Goal: Complete application form

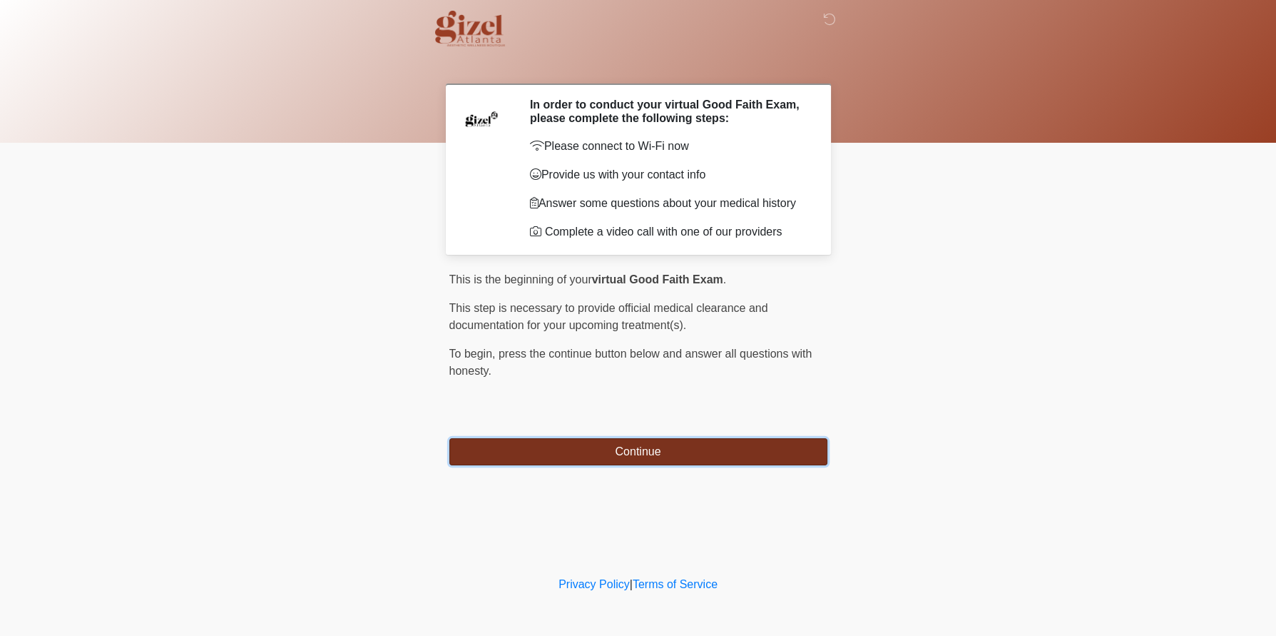
click at [673, 465] on button "Continue" at bounding box center [638, 451] width 378 height 27
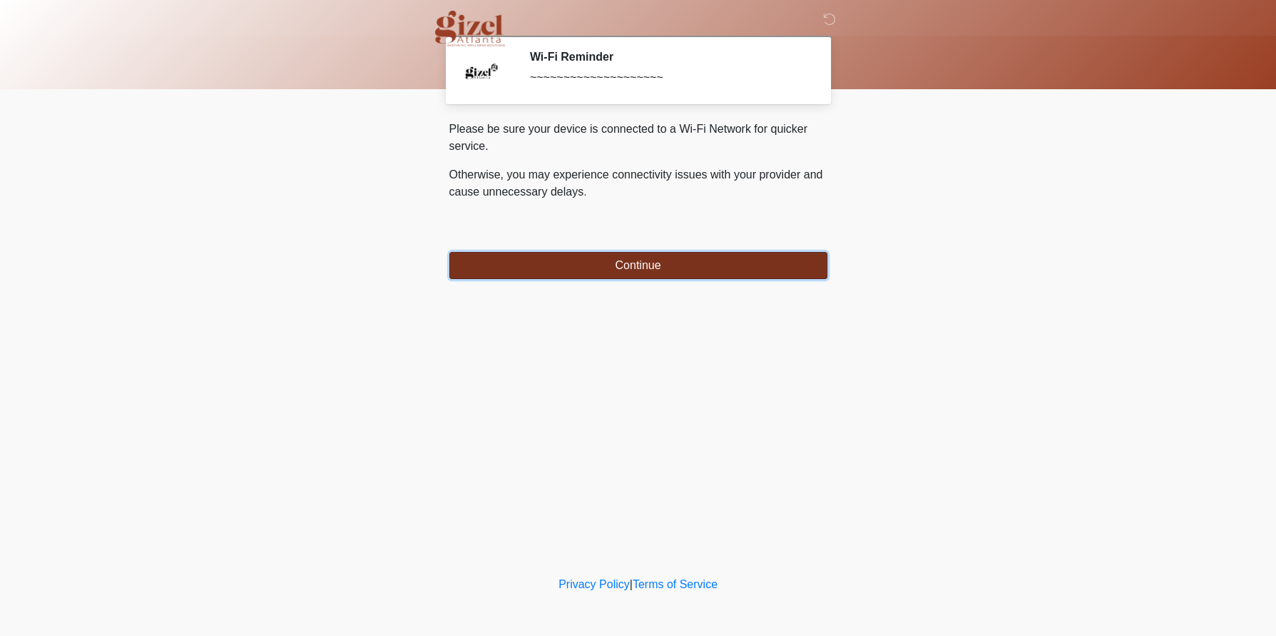
click at [653, 279] on button "Continue" at bounding box center [638, 265] width 378 height 27
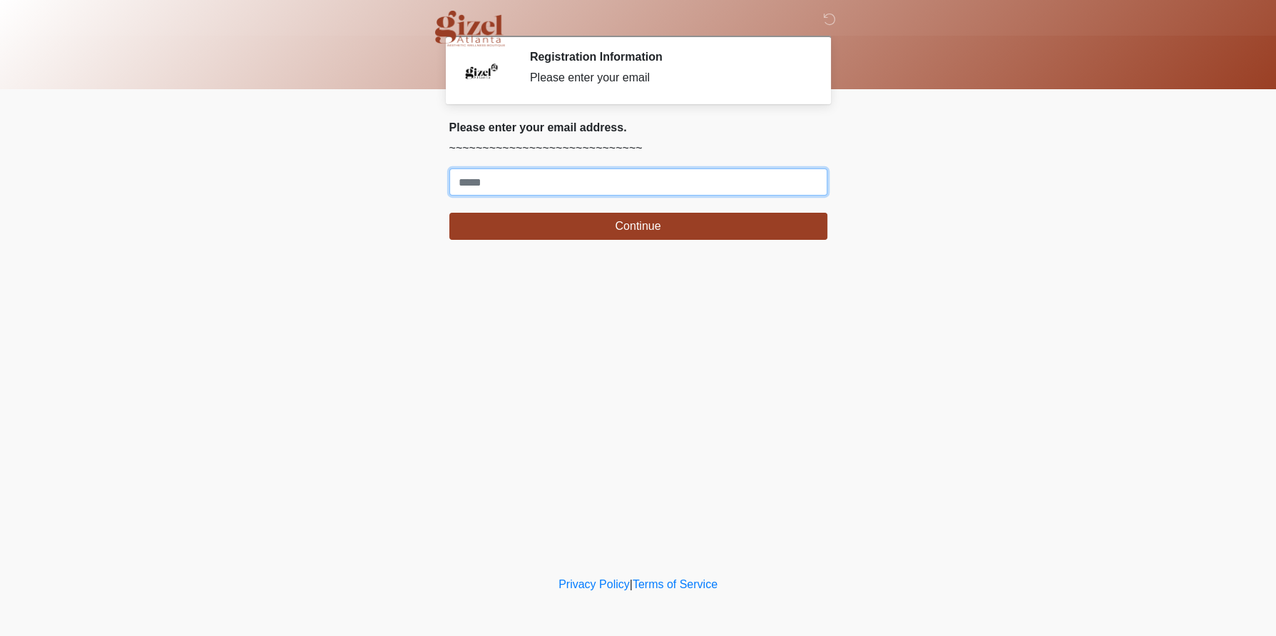
click at [621, 192] on input "Where should we email your treatment plan?" at bounding box center [638, 181] width 378 height 27
type input "**********"
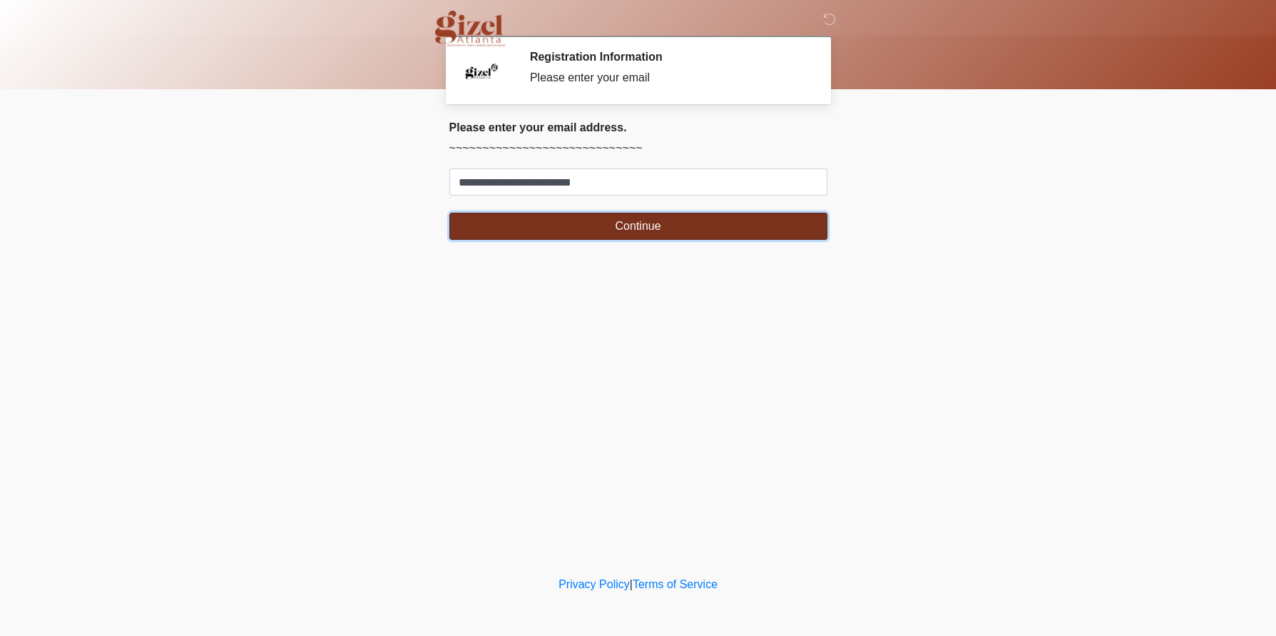
click at [611, 240] on button "Continue" at bounding box center [638, 226] width 378 height 27
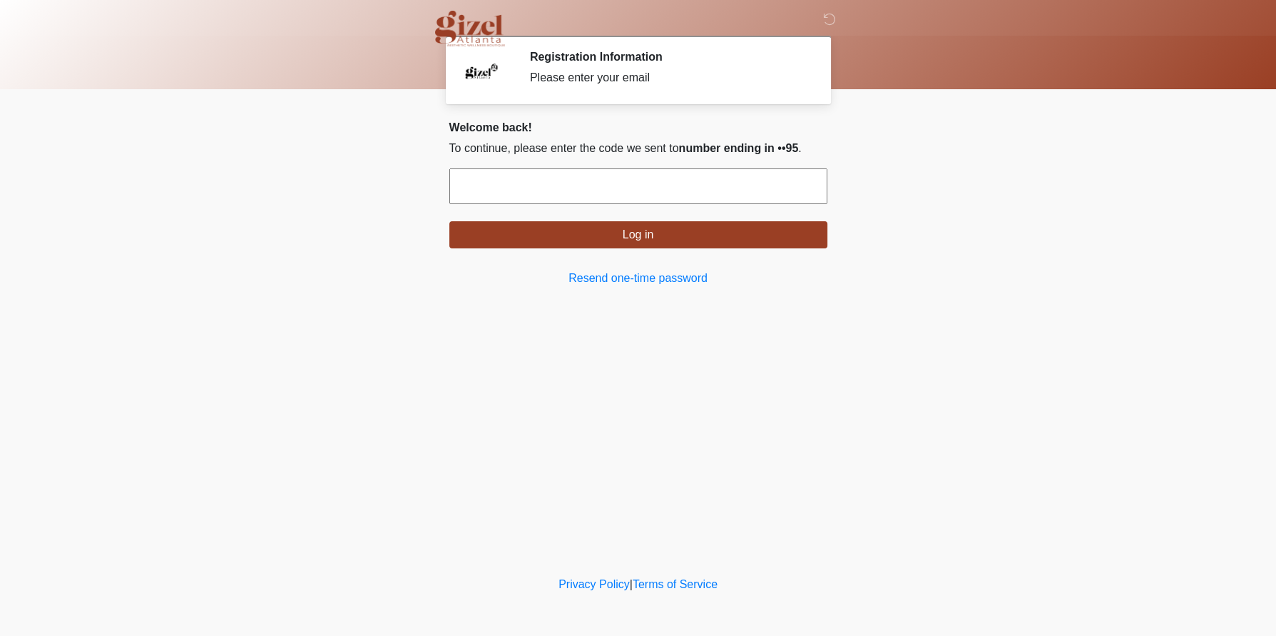
click at [646, 204] on input "text" at bounding box center [638, 186] width 378 height 36
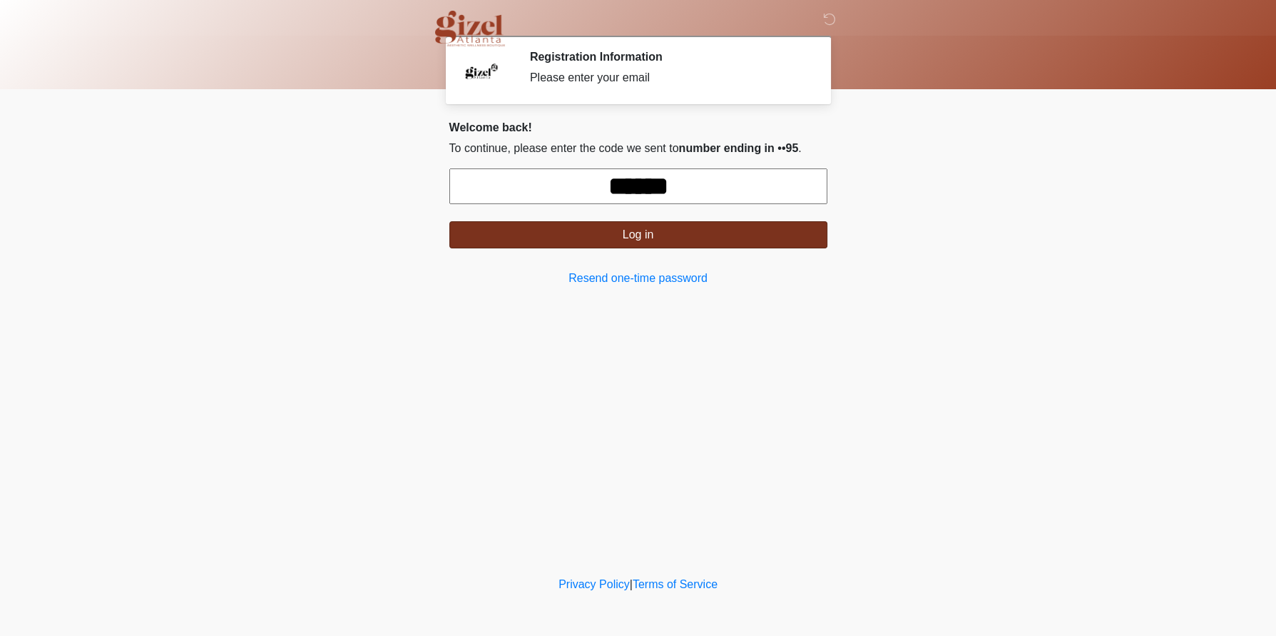
type input "******"
click at [641, 248] on button "Log in" at bounding box center [638, 234] width 378 height 27
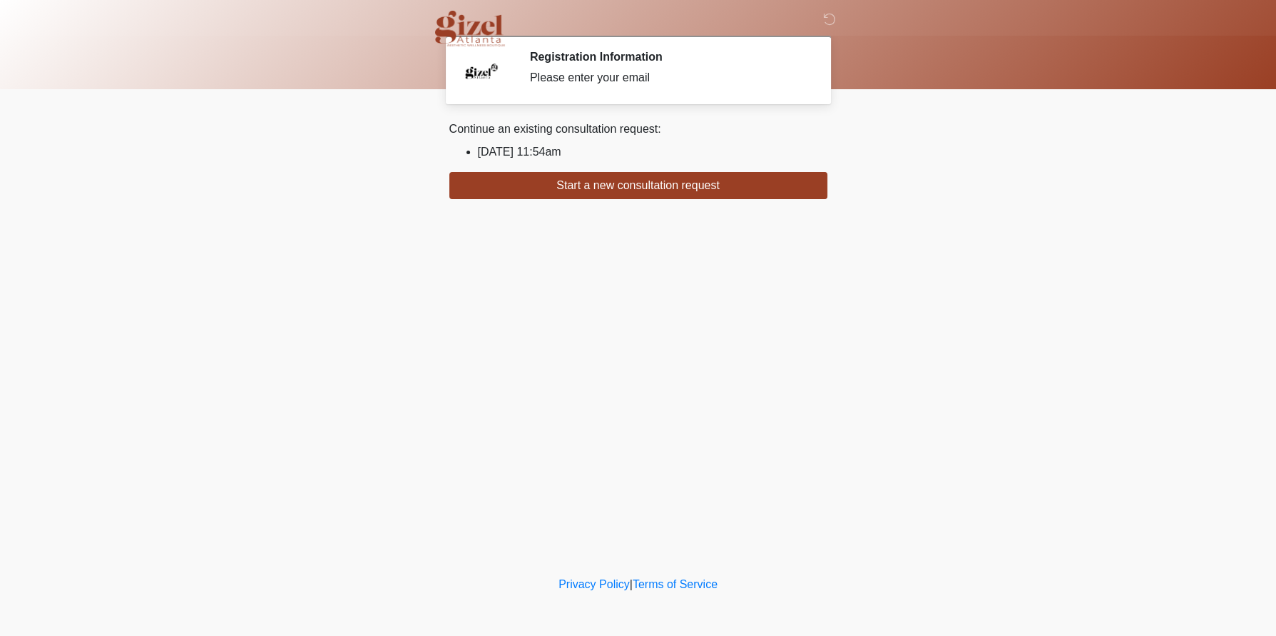
click at [564, 161] on li "2025/08/08 11:54am" at bounding box center [653, 151] width 350 height 17
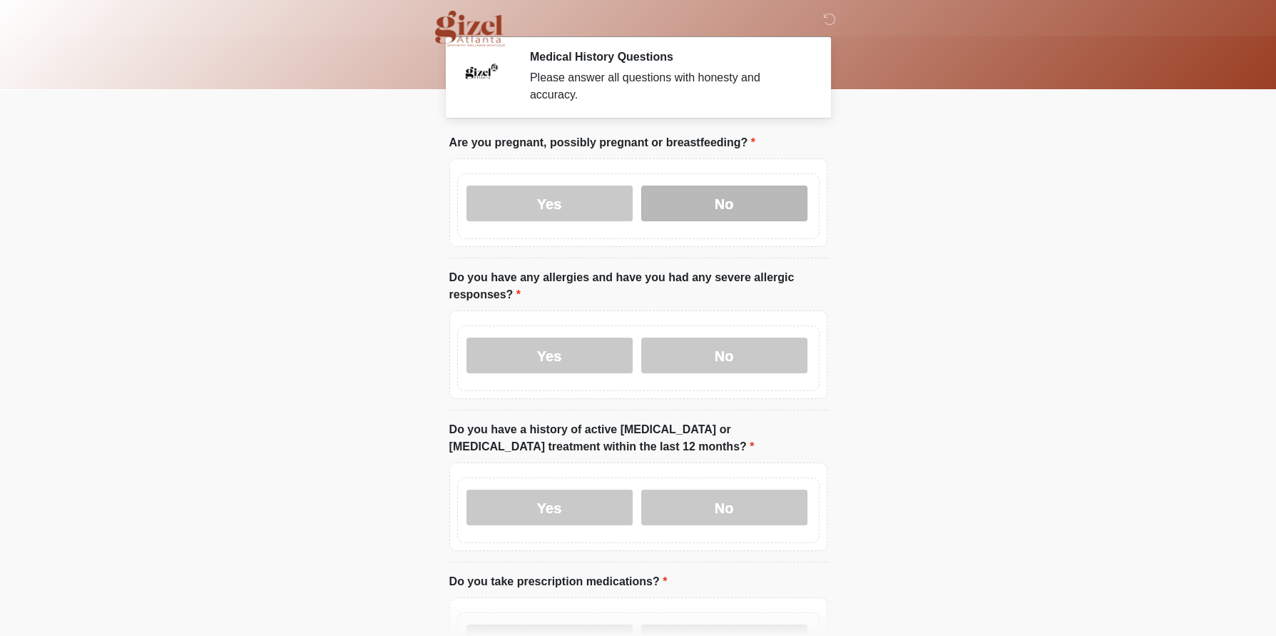
click at [736, 215] on label "No" at bounding box center [724, 203] width 166 height 36
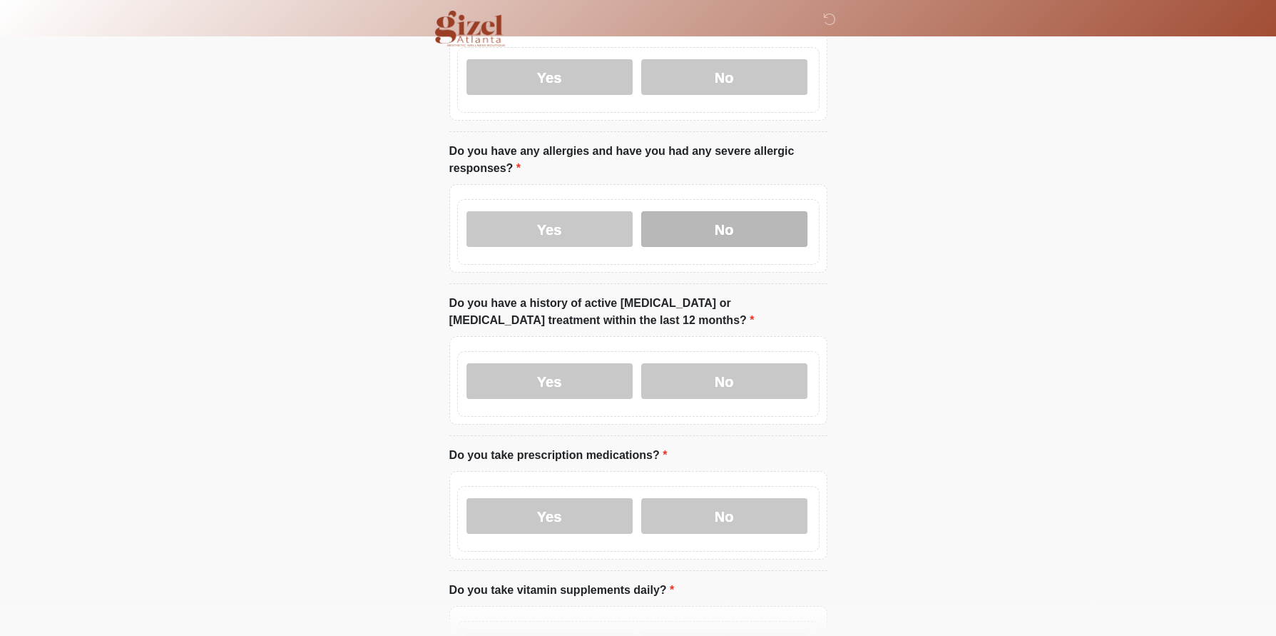
click at [756, 247] on label "No" at bounding box center [724, 229] width 166 height 36
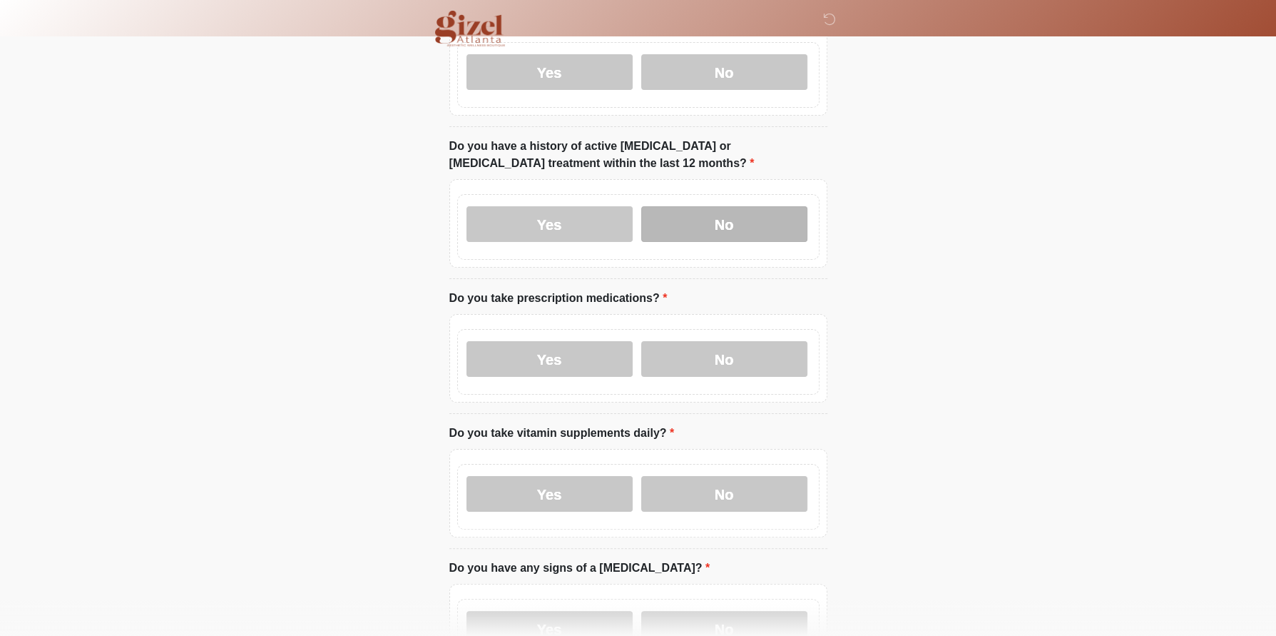
click at [753, 242] on label "No" at bounding box center [724, 224] width 166 height 36
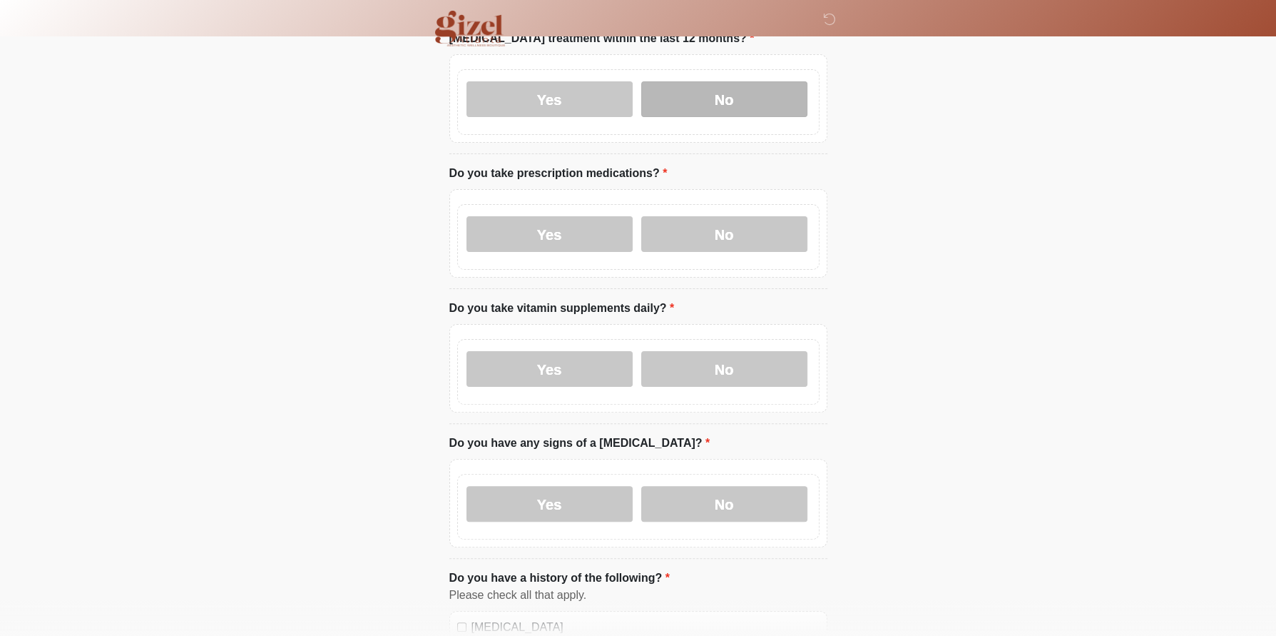
click at [753, 252] on label "No" at bounding box center [724, 234] width 166 height 36
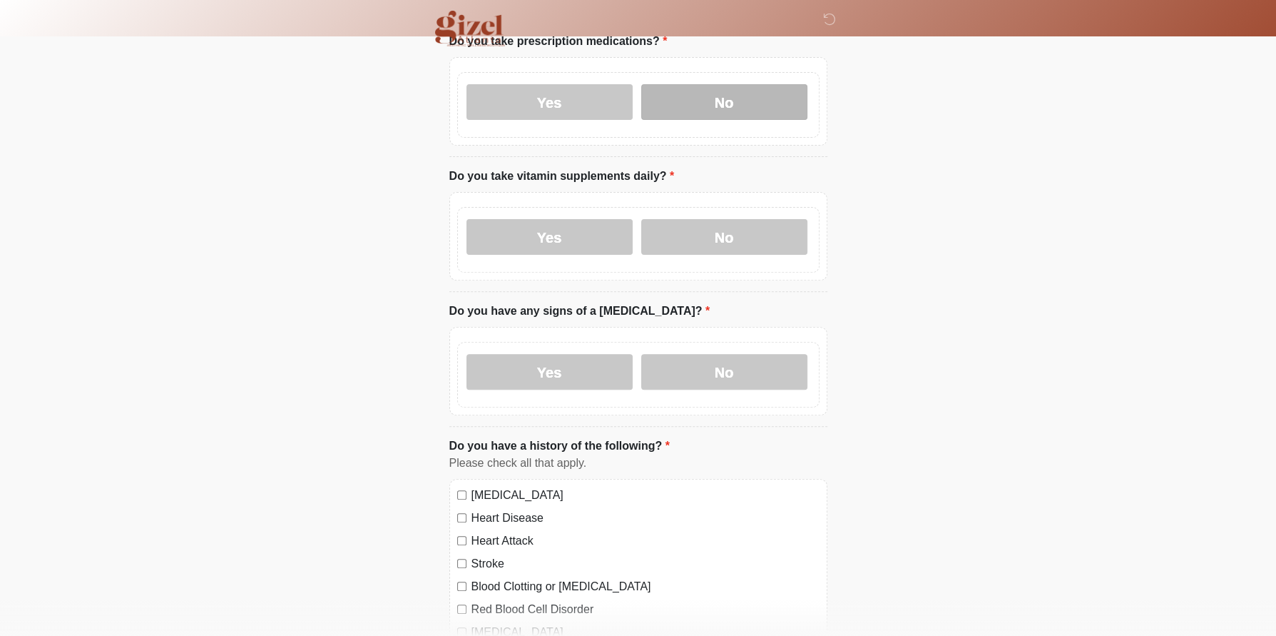
click at [753, 255] on label "No" at bounding box center [724, 237] width 166 height 36
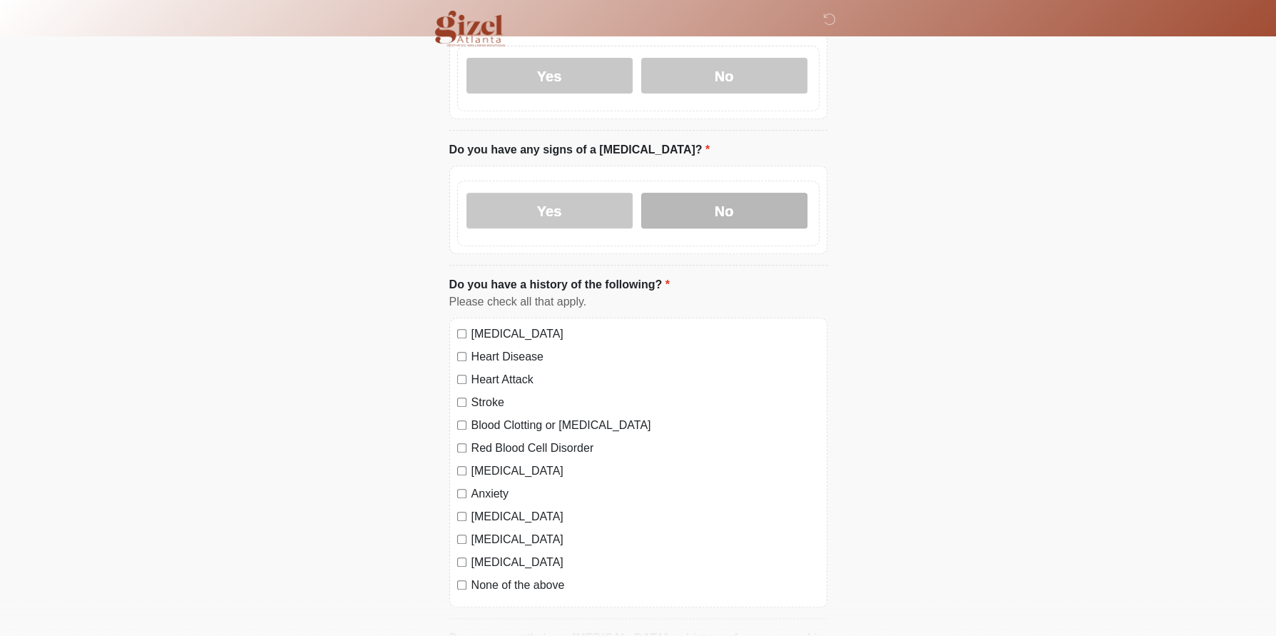
click at [752, 228] on label "No" at bounding box center [724, 211] width 166 height 36
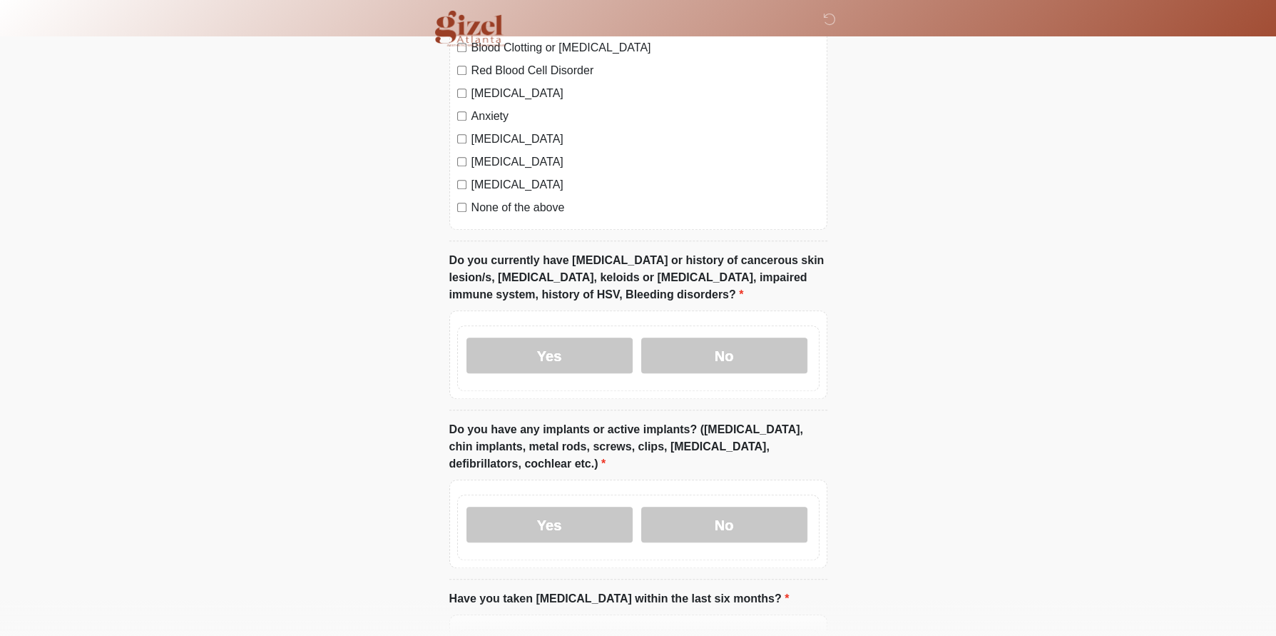
scroll to position [1110, 0]
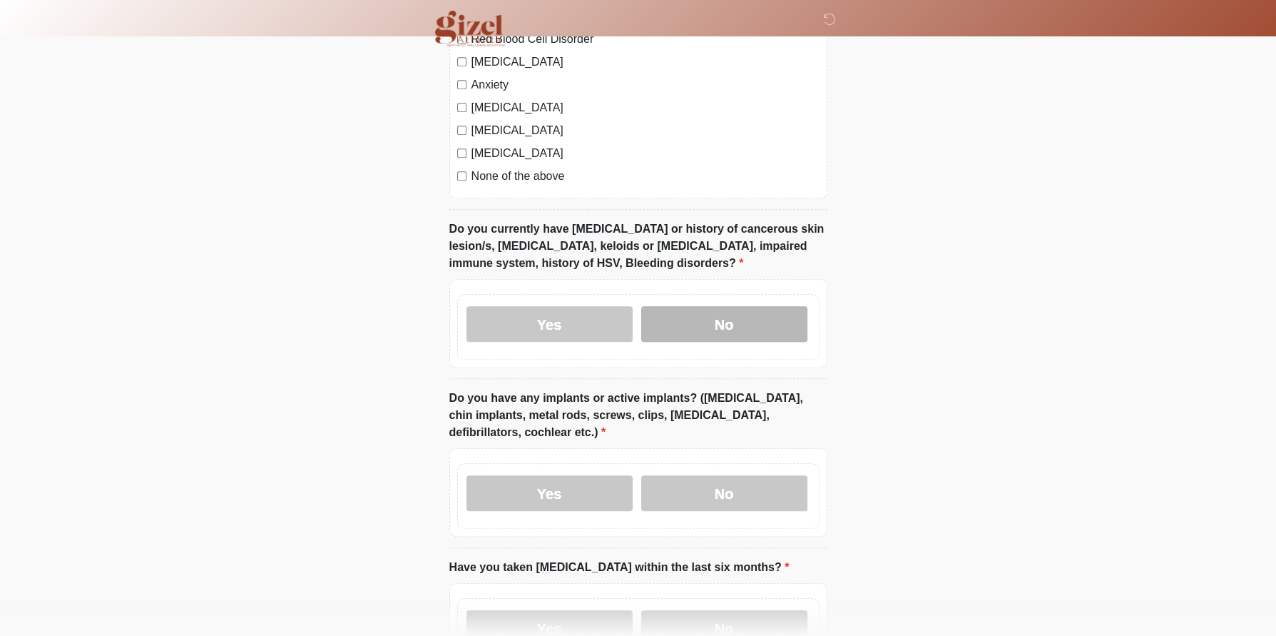
click at [703, 342] on label "No" at bounding box center [724, 324] width 166 height 36
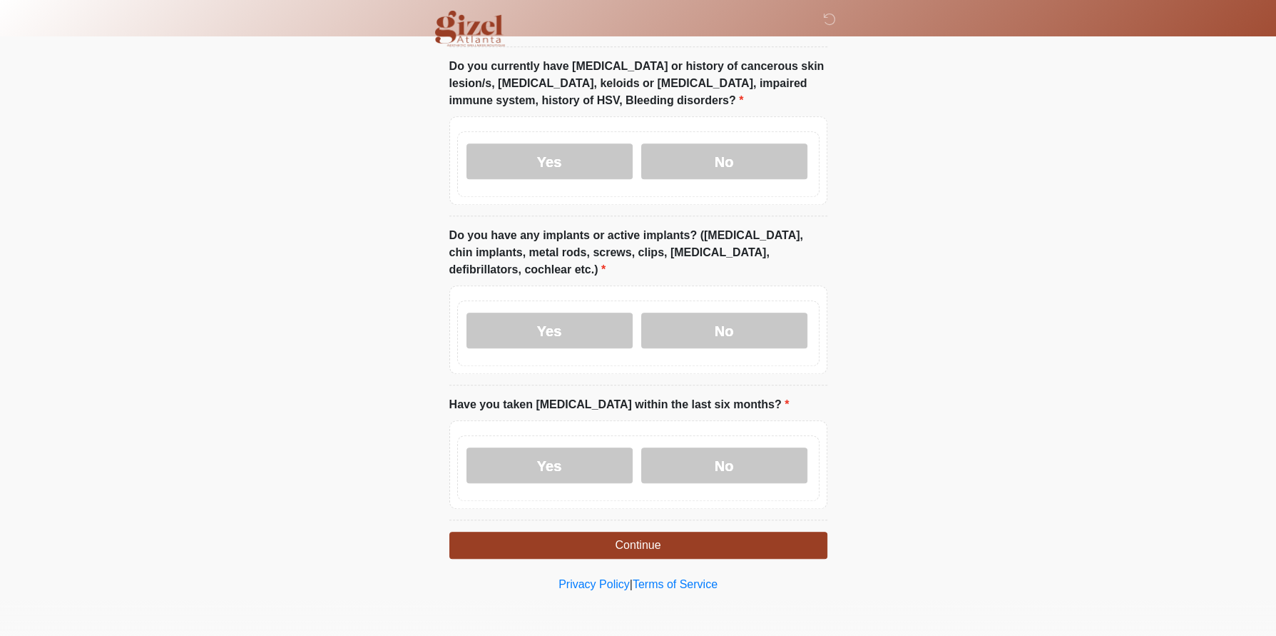
scroll to position [1360, 0]
click at [717, 348] on label "No" at bounding box center [724, 330] width 166 height 36
click at [715, 483] on label "No" at bounding box center [724, 465] width 166 height 36
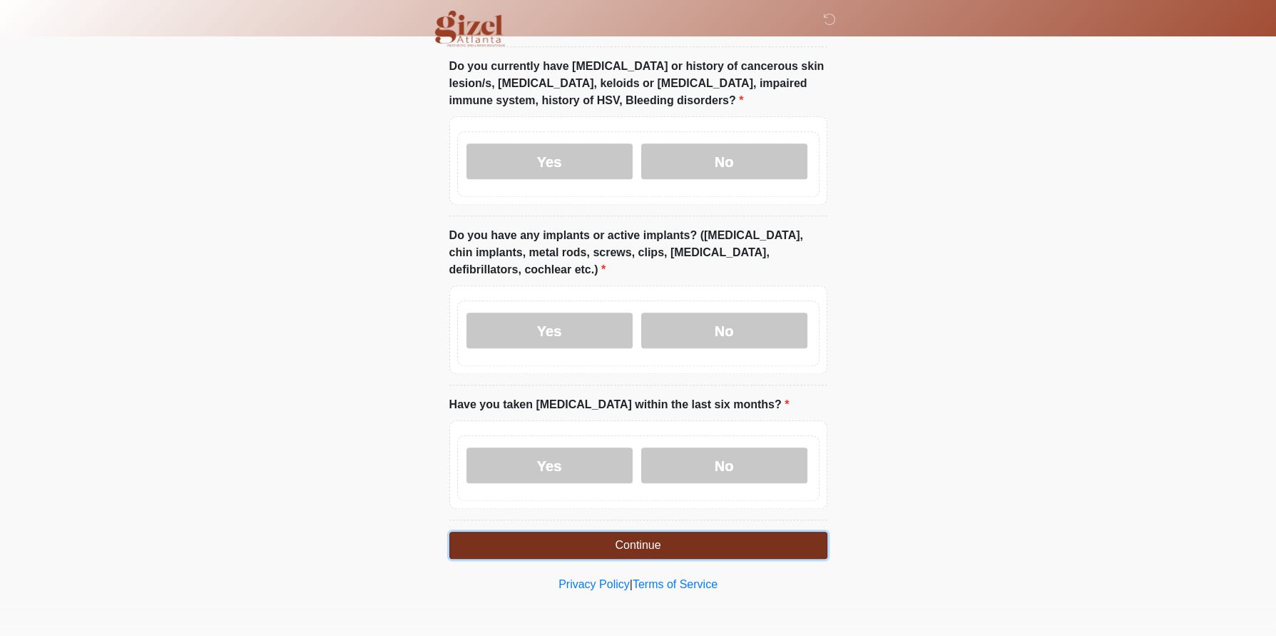
click at [706, 531] on button "Continue" at bounding box center [638, 544] width 378 height 27
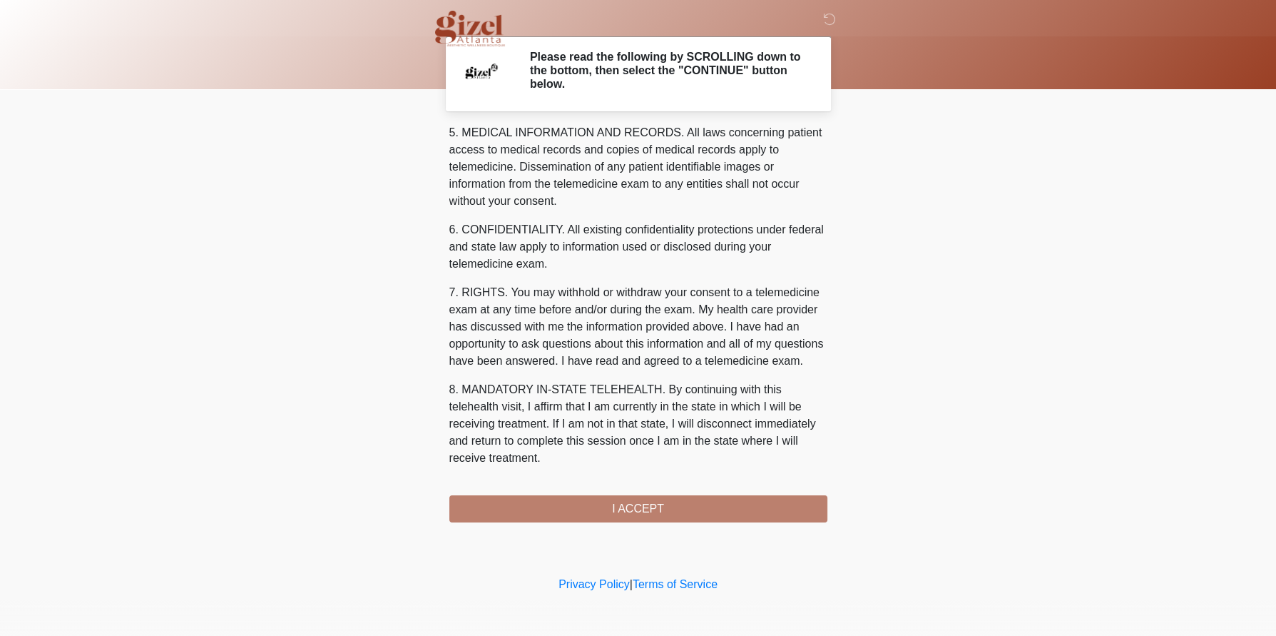
scroll to position [812, 0]
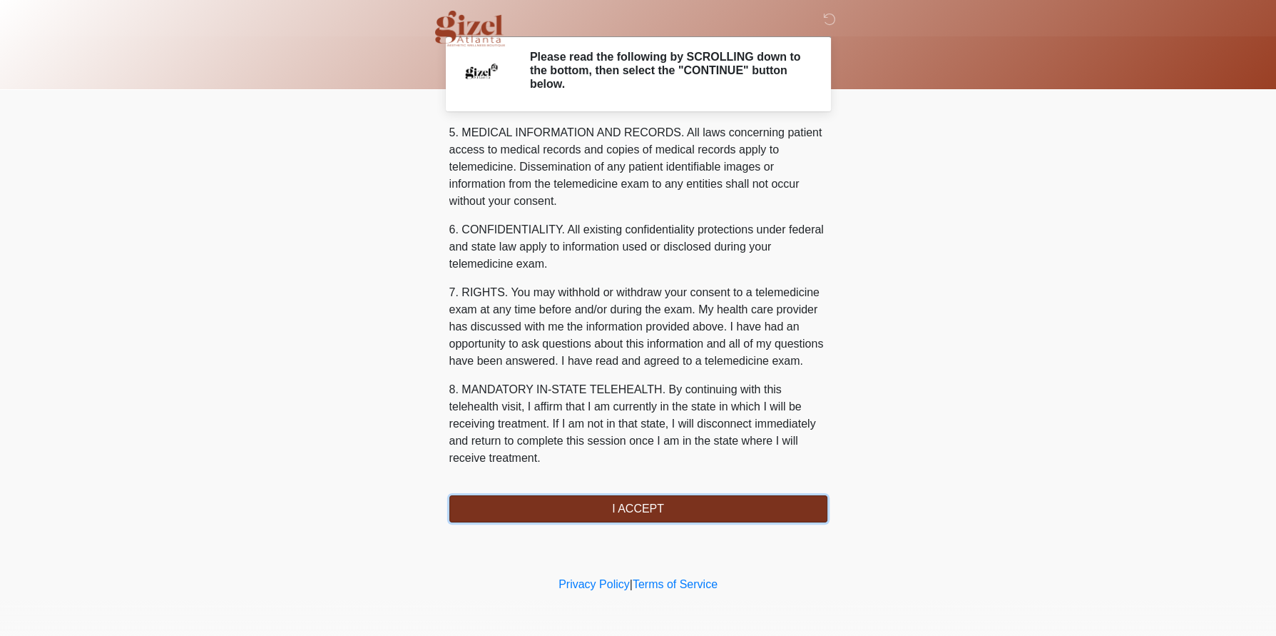
click at [651, 518] on button "I ACCEPT" at bounding box center [638, 508] width 378 height 27
